Goal: Information Seeking & Learning: Learn about a topic

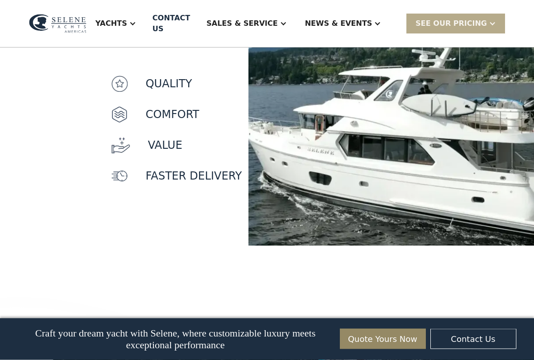
scroll to position [861, 0]
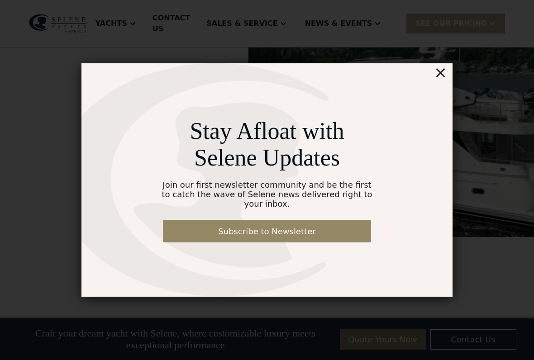
click at [444, 76] on div "×" at bounding box center [440, 72] width 13 height 18
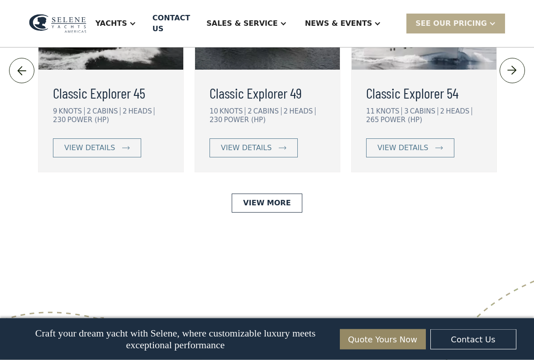
scroll to position [2039, 0]
click at [261, 70] on img at bounding box center [267, 18] width 145 height 104
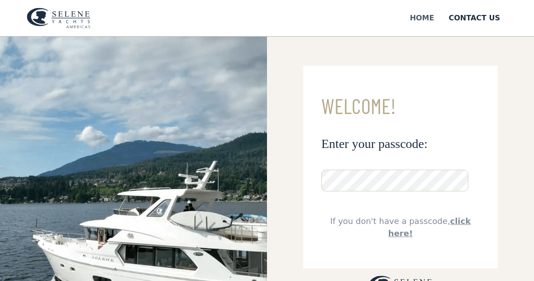
click at [430, 19] on div "Home" at bounding box center [422, 18] width 24 height 11
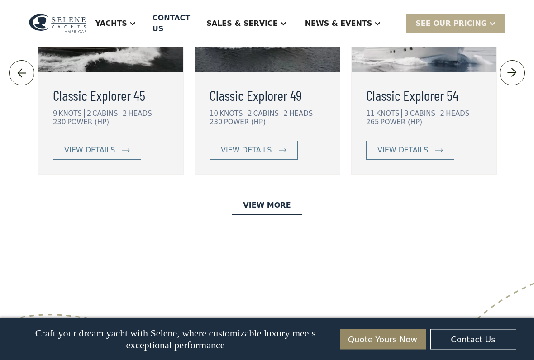
scroll to position [2036, 0]
click at [255, 160] on link "view details" at bounding box center [253, 150] width 88 height 19
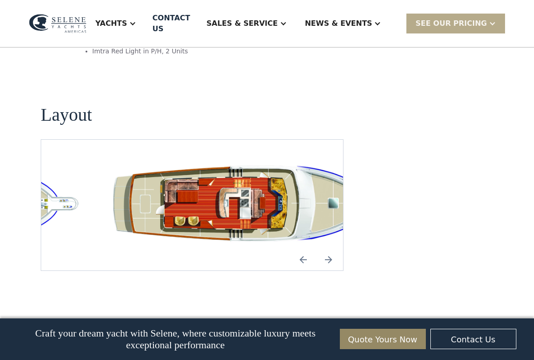
scroll to position [1708, 0]
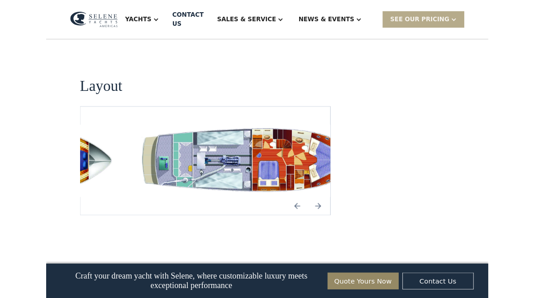
scroll to position [1733, 0]
